Goal: Transaction & Acquisition: Purchase product/service

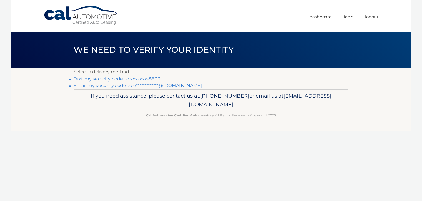
click at [137, 79] on link "Text my security code to xxx-xxx-8603" at bounding box center [117, 78] width 87 height 5
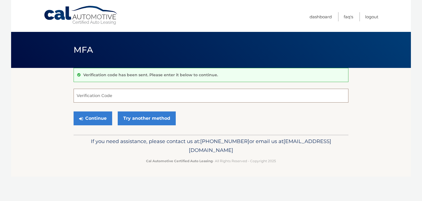
click at [80, 100] on input "Verification Code" at bounding box center [211, 96] width 275 height 14
type input "342013"
click at [85, 119] on button "Continue" at bounding box center [93, 119] width 39 height 14
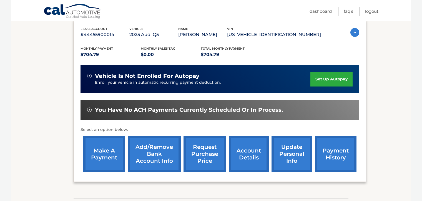
scroll to position [108, 0]
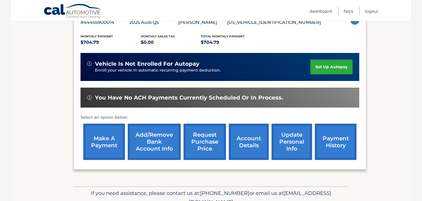
click at [103, 141] on link "make a payment" at bounding box center [104, 142] width 42 height 36
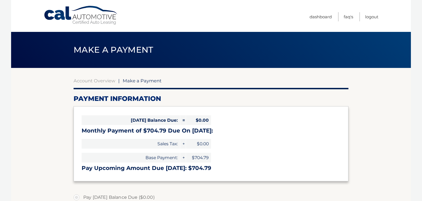
select select "YmI2ODAxOWUtMmVjNS00ZjZmLWEzMTgtYzI4YzBmZWZmYTE2"
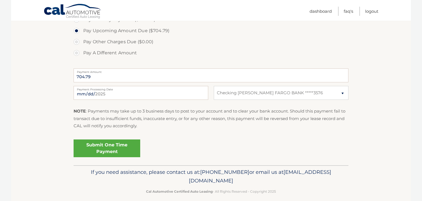
scroll to position [190, 0]
click at [106, 148] on link "Submit One Time Payment" at bounding box center [107, 148] width 67 height 18
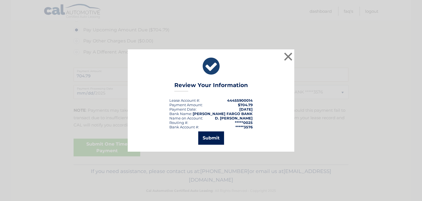
click at [209, 136] on button "Submit" at bounding box center [211, 138] width 26 height 13
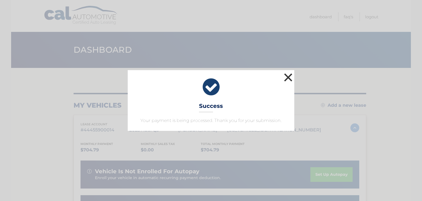
click at [289, 75] on button "×" at bounding box center [288, 77] width 11 height 11
